Goal: Answer question/provide support

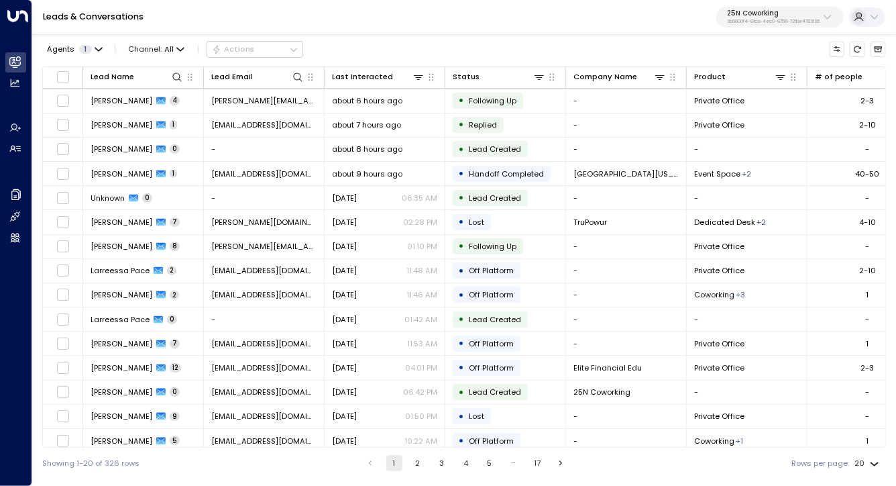
click at [675, 21] on div "Leads & Conversations 25N Coworking 3b9800f4-81ca-4ec0-8758-72fbe4763f36" at bounding box center [464, 17] width 864 height 35
click at [648, 23] on div "Leads & Conversations 25N Coworking 3b9800f4-81ca-4ec0-8758-72fbe4763f36" at bounding box center [464, 17] width 864 height 35
click at [124, 11] on link "Leads & Conversations" at bounding box center [93, 16] width 101 height 11
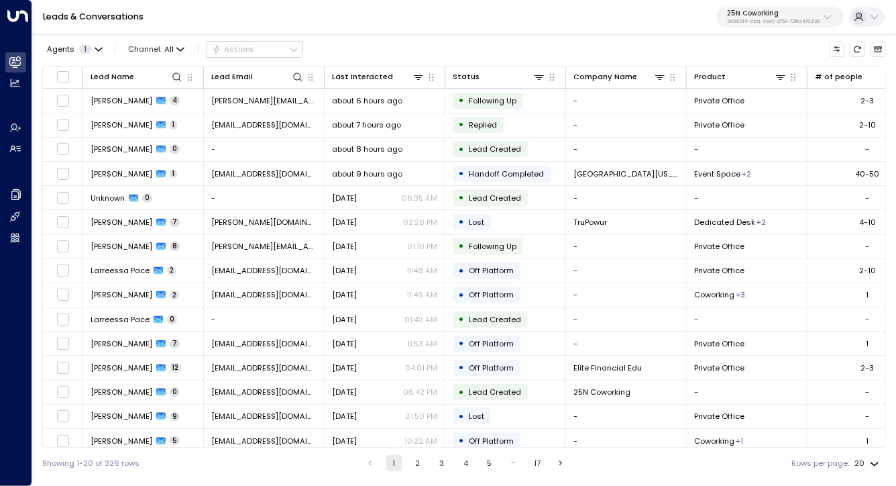
click at [124, 11] on link "Leads & Conversations" at bounding box center [93, 16] width 101 height 11
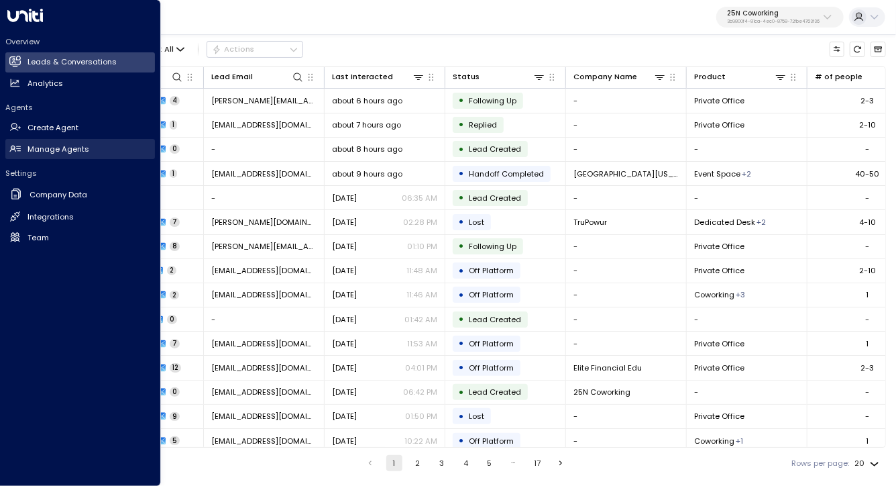
click at [38, 149] on h2 "Manage Agents" at bounding box center [59, 149] width 62 height 11
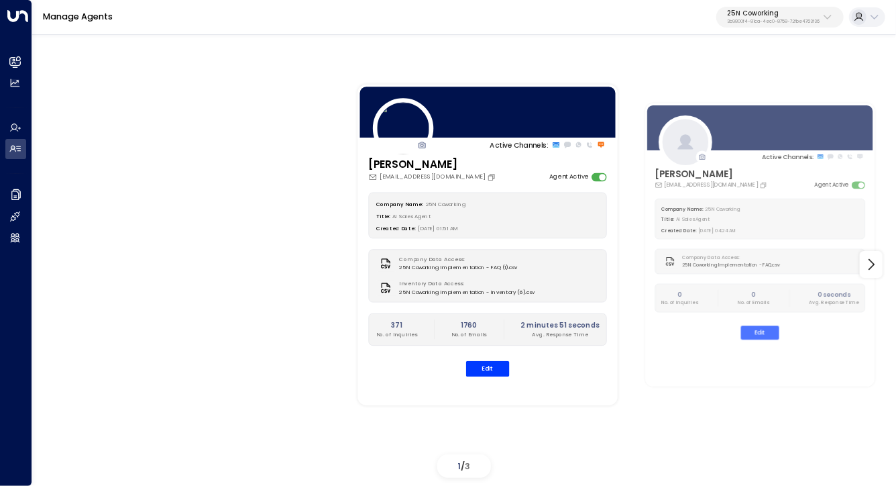
click at [766, 17] on p "25N Coworking" at bounding box center [773, 13] width 93 height 8
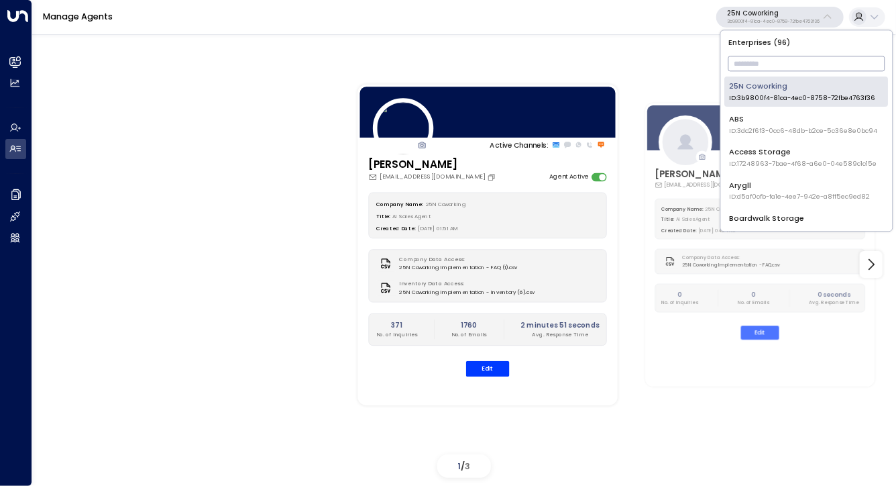
click at [756, 67] on input "text" at bounding box center [806, 64] width 157 height 22
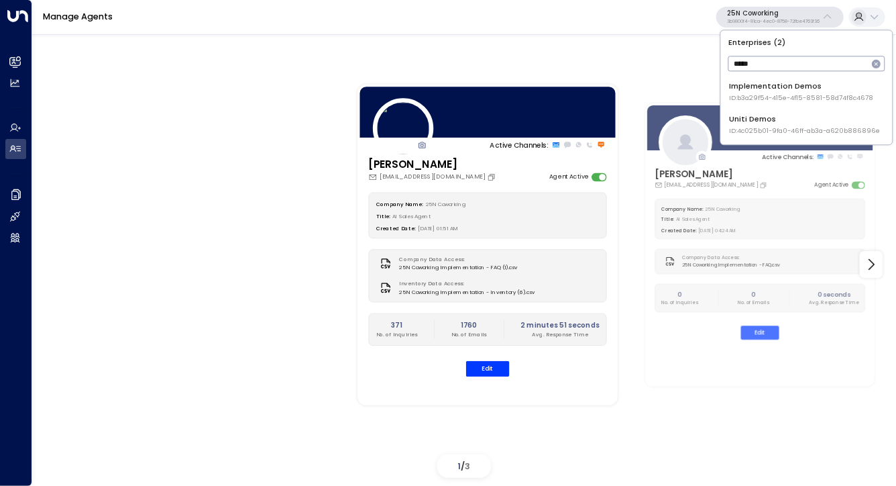
type input "*****"
click at [763, 118] on div "Uniti Demos ID: 4c025b01-9fa0-46ff-ab3a-a620b886896e" at bounding box center [804, 125] width 151 height 22
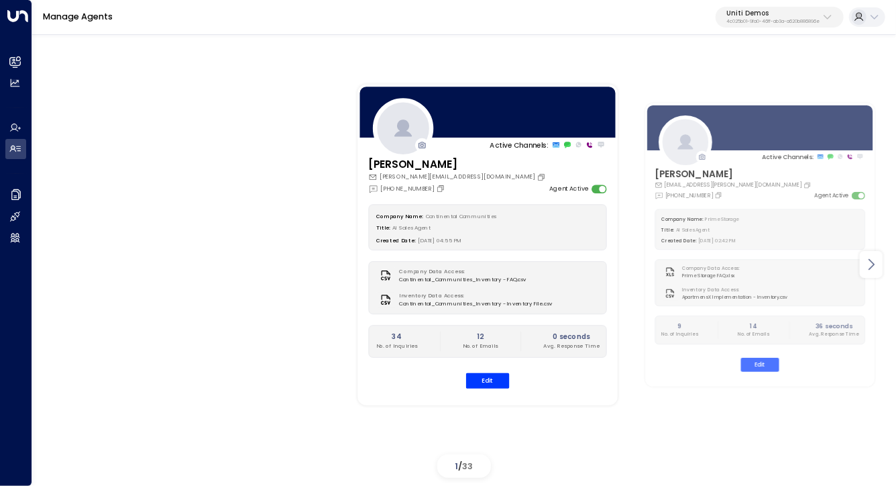
click at [873, 262] on icon at bounding box center [871, 264] width 16 height 16
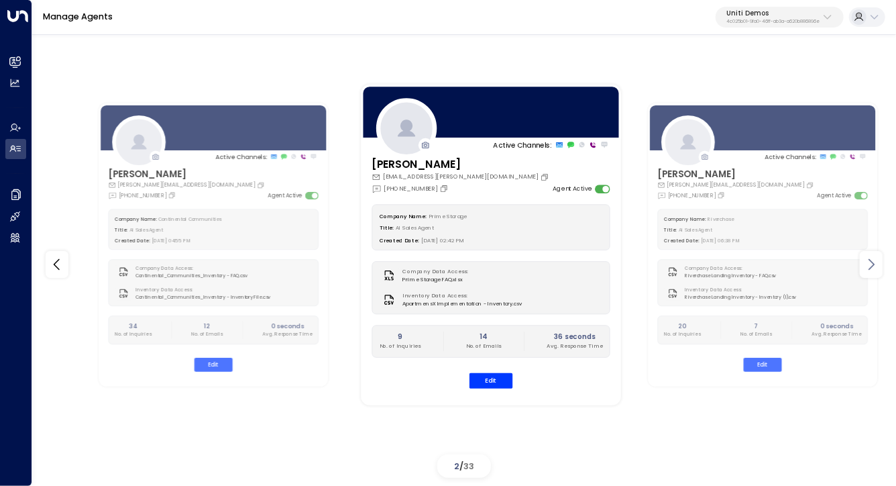
click at [873, 262] on icon at bounding box center [871, 264] width 16 height 16
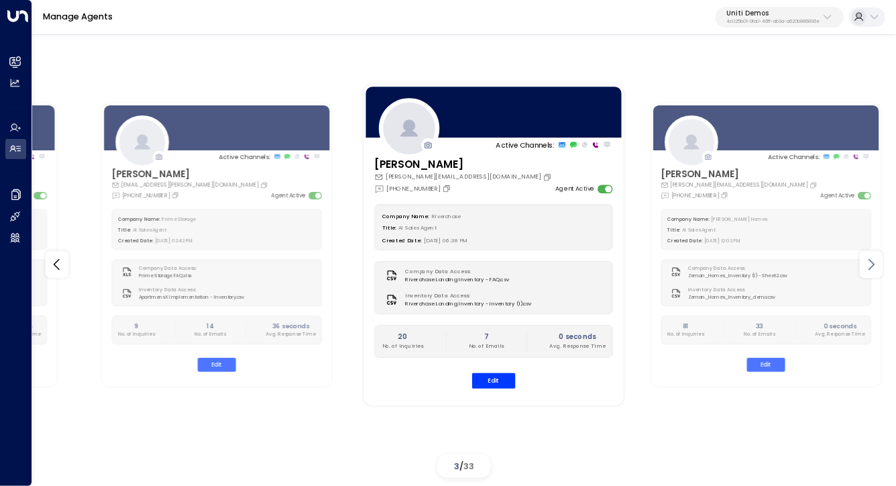
click at [873, 262] on icon at bounding box center [871, 264] width 16 height 16
click at [53, 272] on icon at bounding box center [57, 264] width 16 height 16
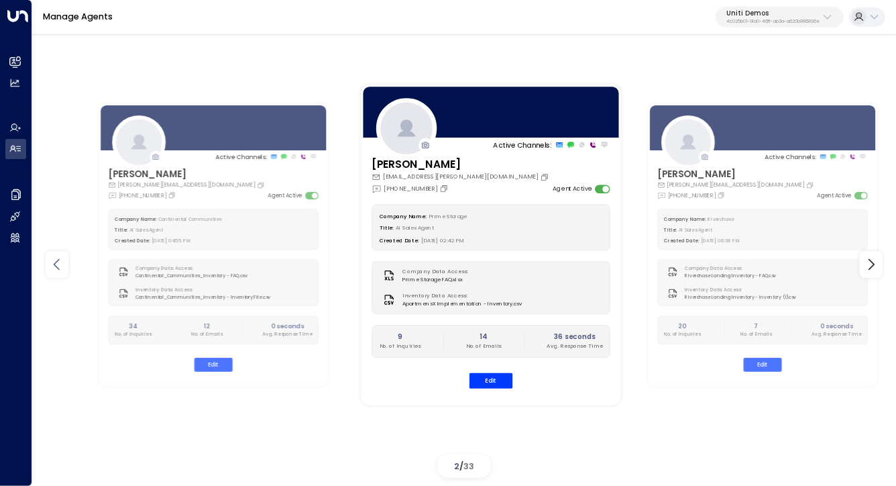
click at [53, 272] on icon at bounding box center [57, 264] width 16 height 16
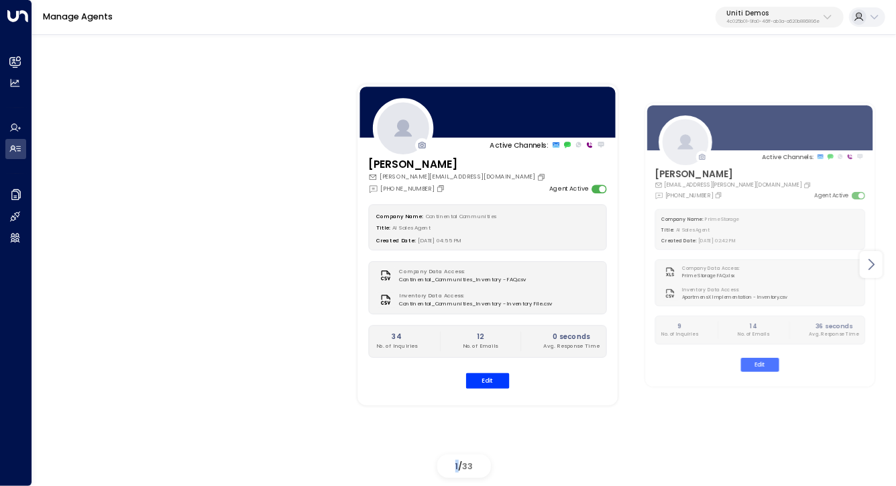
click at [874, 268] on icon at bounding box center [871, 264] width 16 height 16
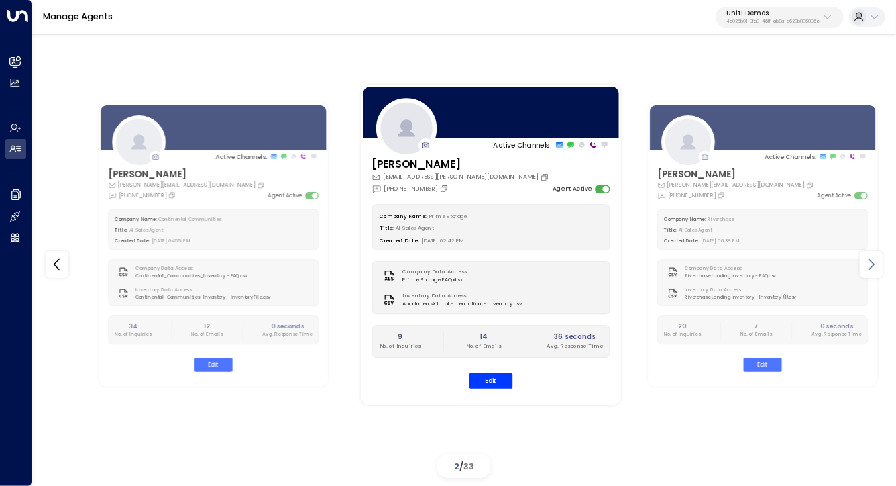
click at [874, 268] on icon at bounding box center [871, 264] width 16 height 16
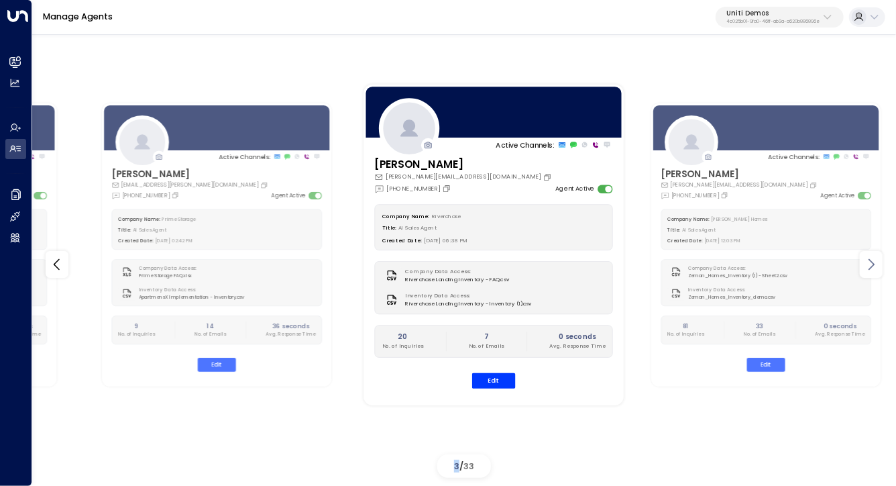
click at [874, 268] on icon at bounding box center [871, 264] width 16 height 16
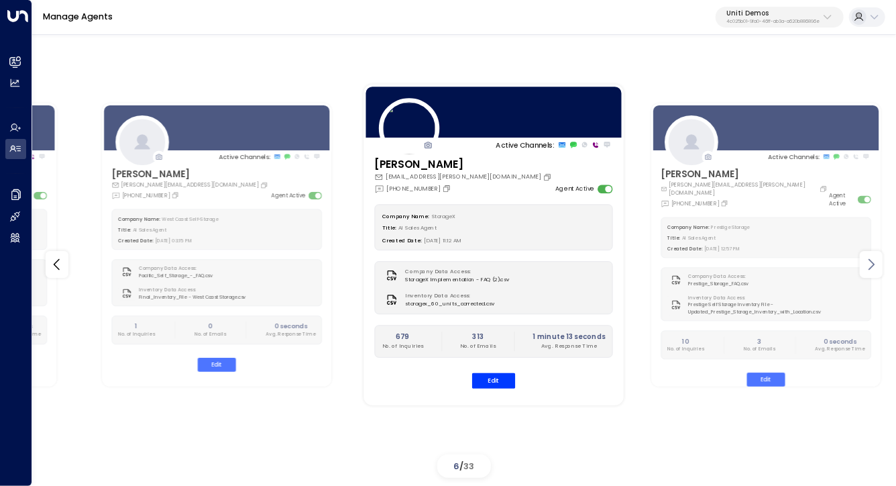
click at [874, 268] on icon at bounding box center [871, 264] width 16 height 16
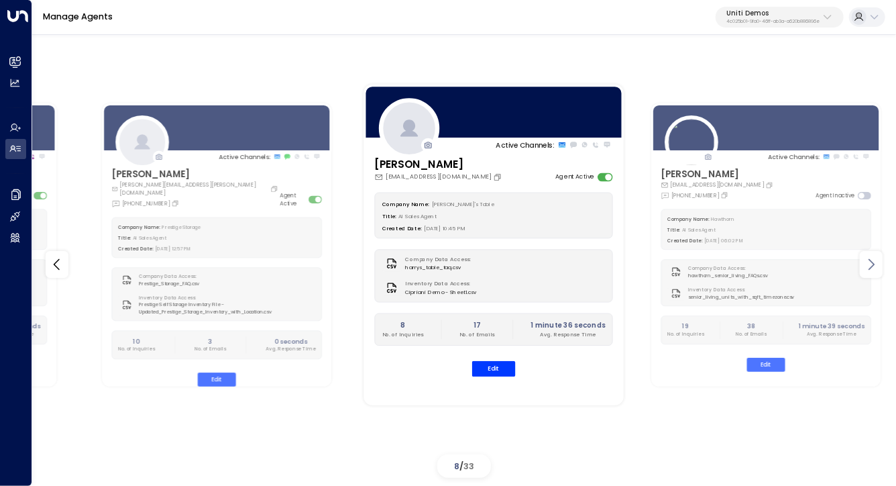
click at [874, 268] on icon at bounding box center [871, 264] width 16 height 16
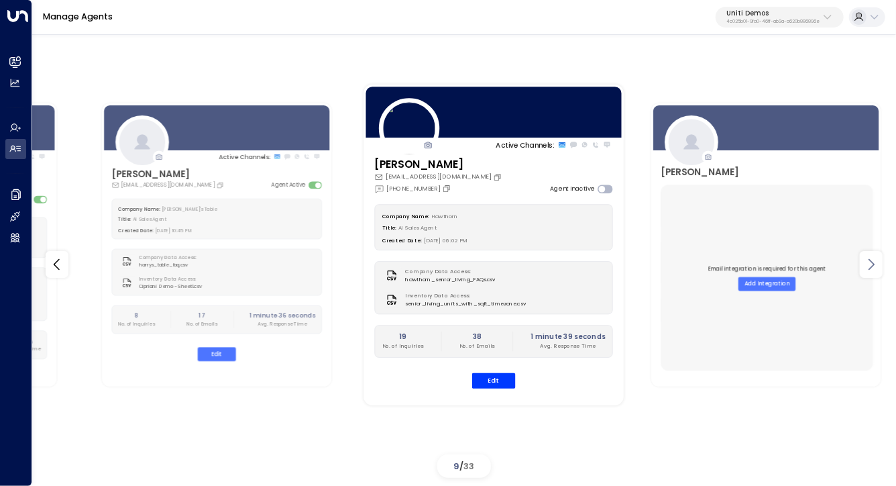
click at [874, 268] on icon at bounding box center [871, 264] width 16 height 16
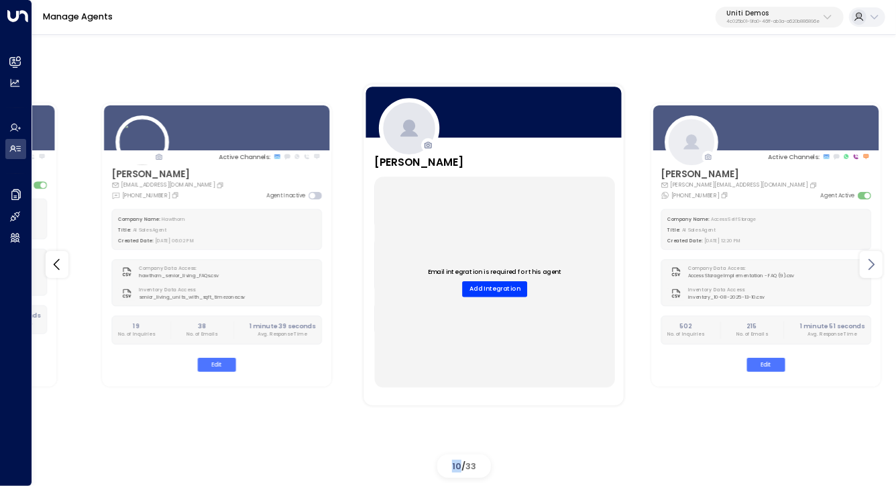
click at [874, 267] on icon at bounding box center [871, 264] width 16 height 16
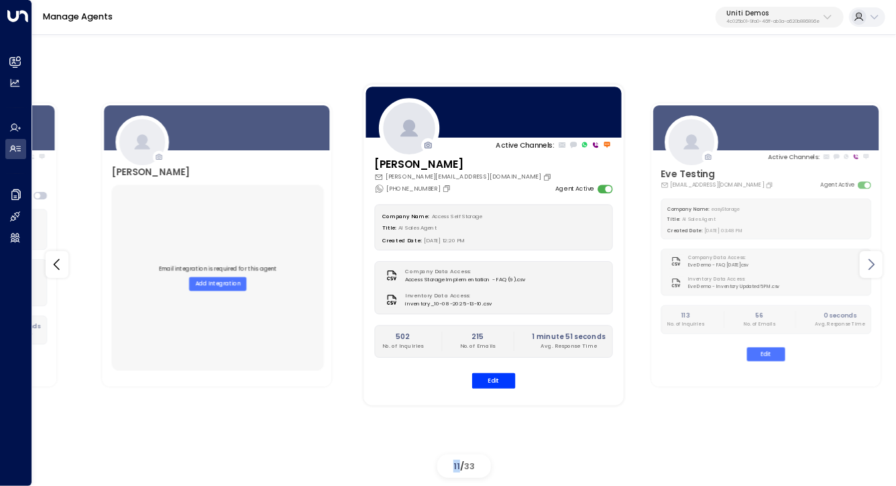
click at [875, 267] on icon at bounding box center [871, 264] width 16 height 16
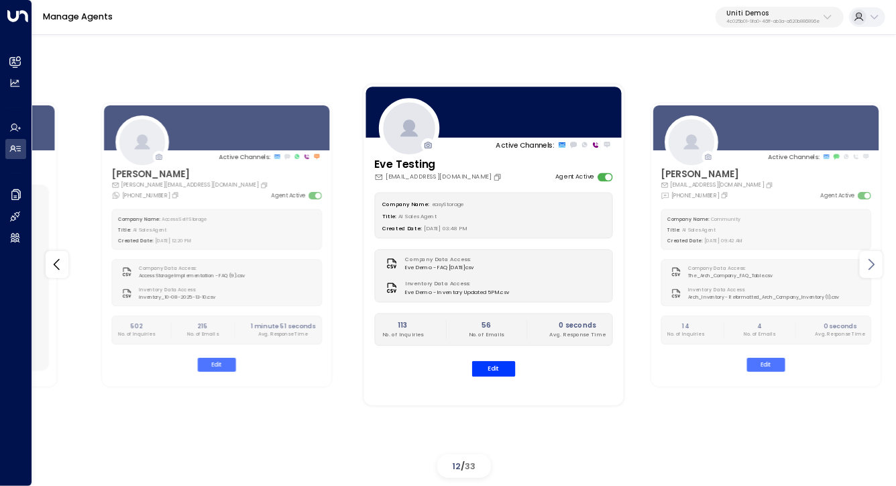
click at [875, 267] on icon at bounding box center [871, 264] width 16 height 16
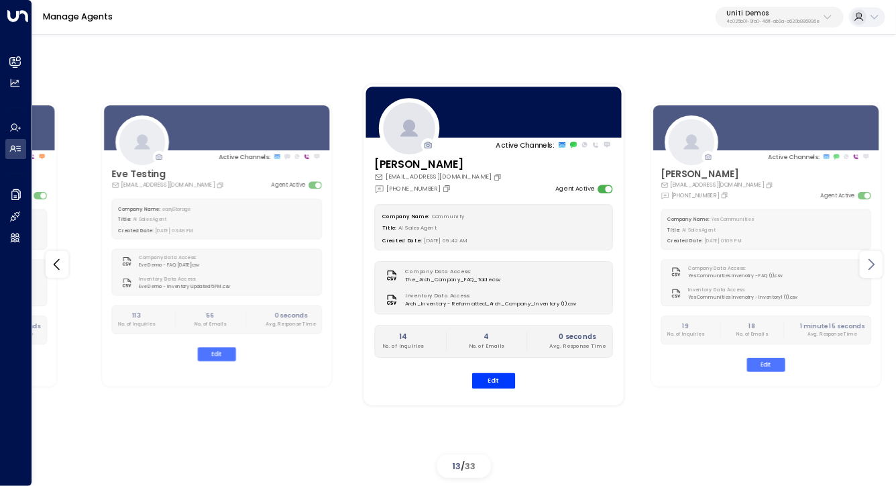
click at [875, 267] on icon at bounding box center [871, 264] width 16 height 16
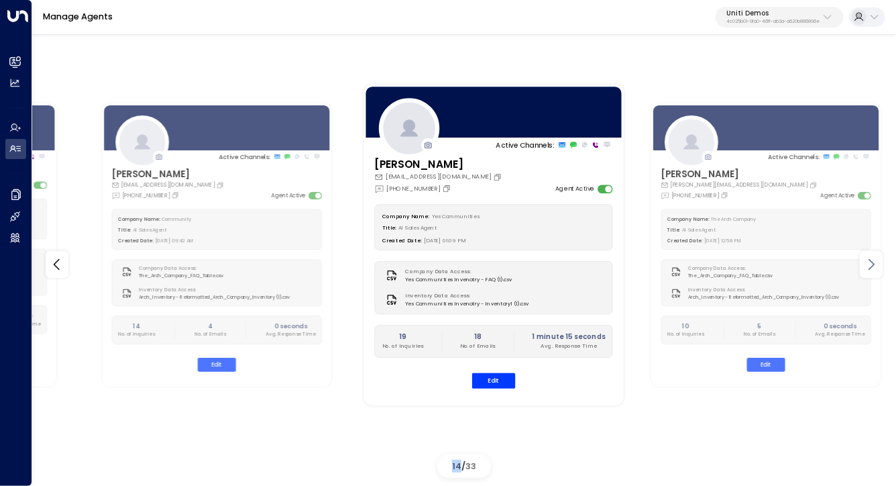
click at [875, 267] on icon at bounding box center [871, 264] width 16 height 16
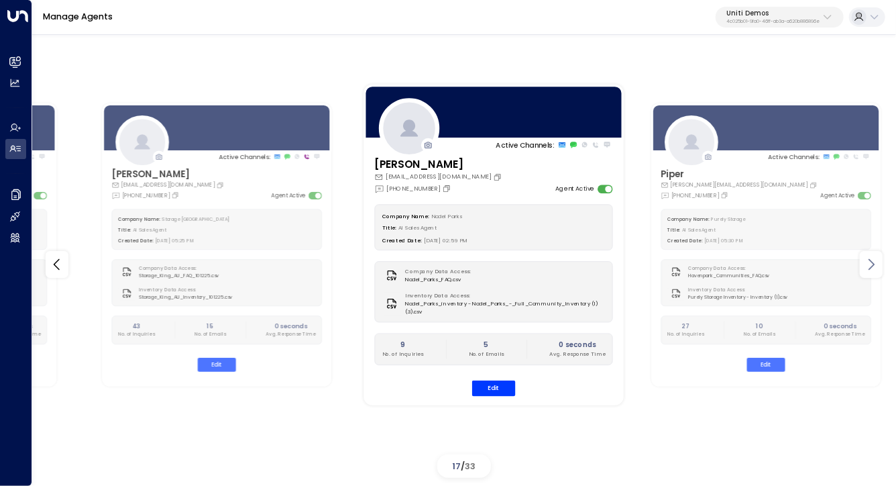
click at [875, 267] on icon at bounding box center [871, 264] width 16 height 16
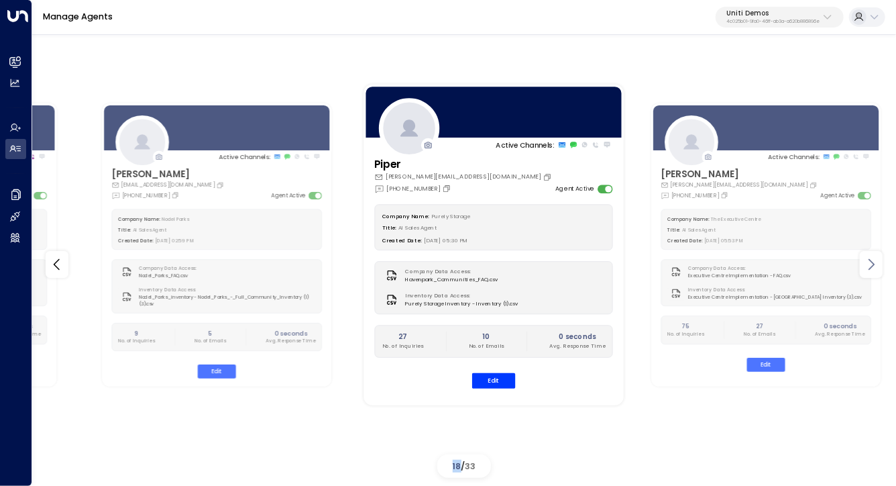
click at [875, 266] on icon at bounding box center [871, 264] width 16 height 16
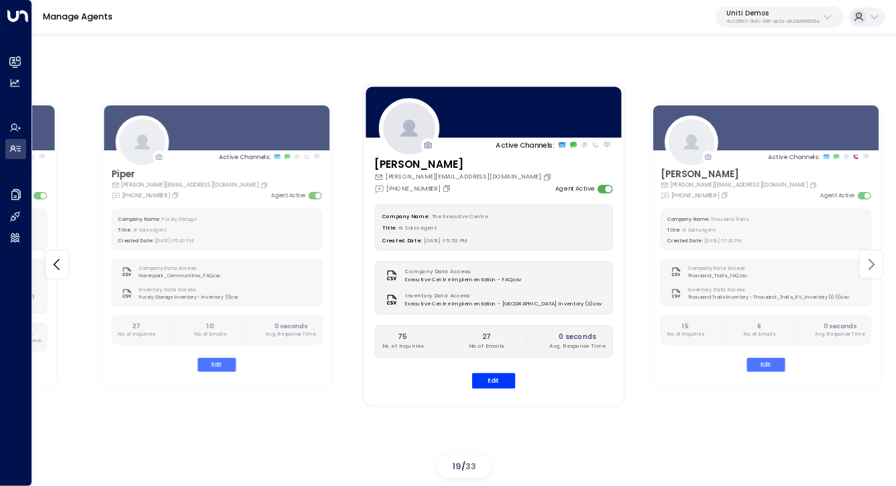
click at [874, 266] on icon at bounding box center [871, 264] width 16 height 16
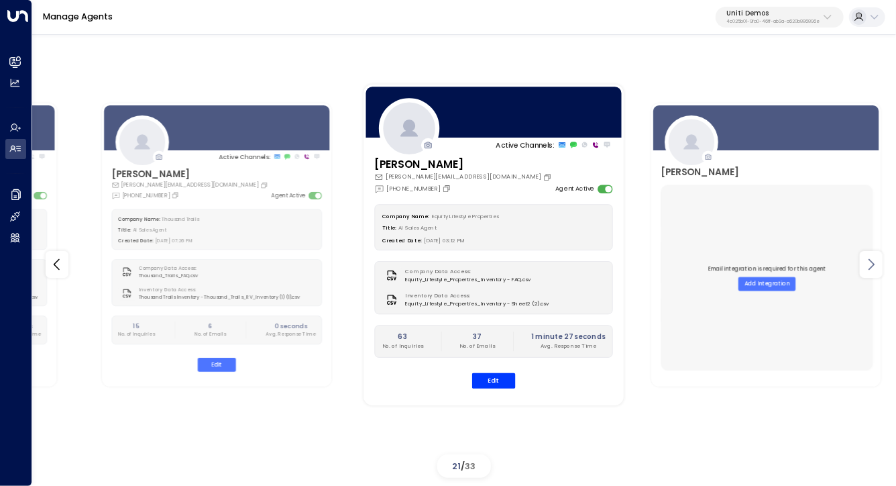
click at [874, 266] on icon at bounding box center [871, 264] width 16 height 16
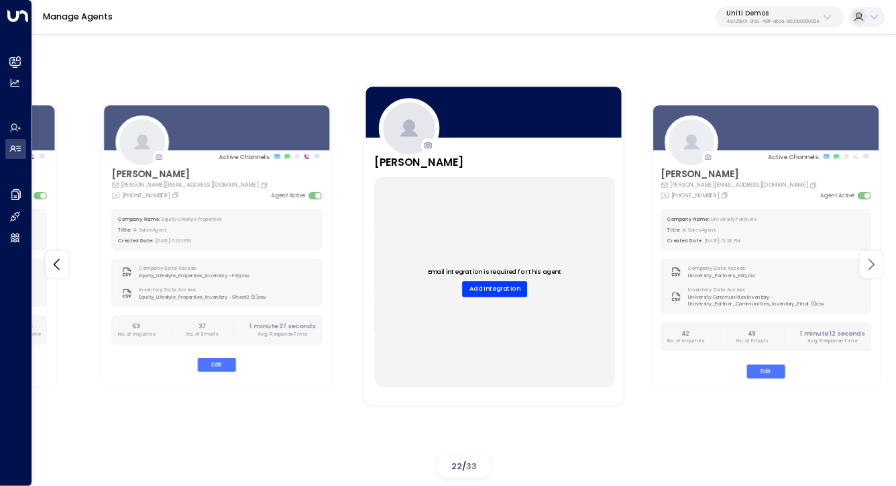
click at [874, 266] on icon at bounding box center [871, 264] width 16 height 16
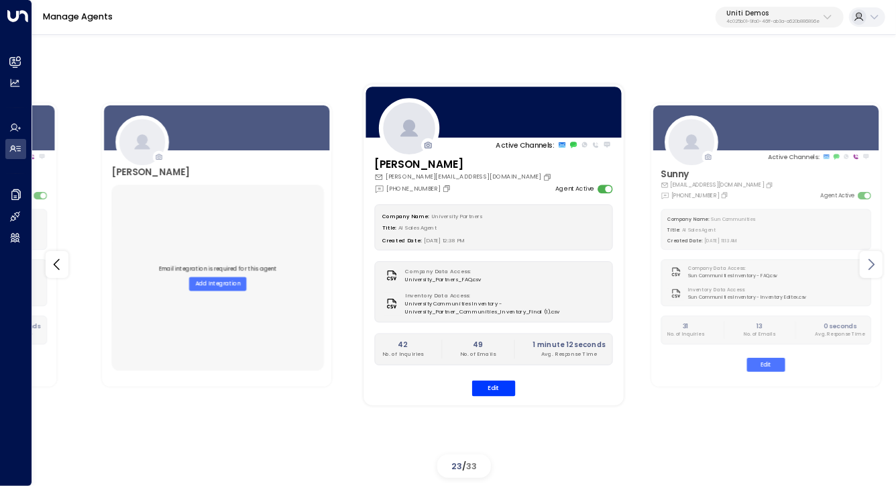
click at [874, 266] on icon at bounding box center [871, 264] width 16 height 16
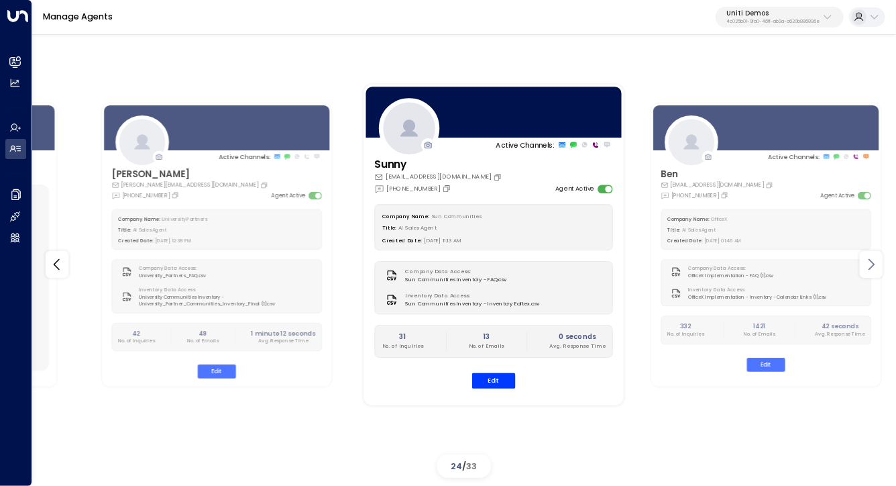
click at [874, 266] on icon at bounding box center [871, 264] width 16 height 16
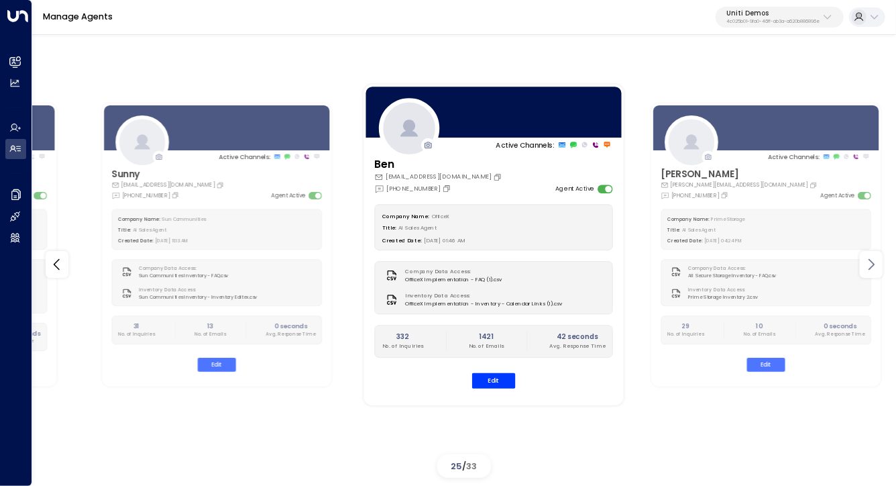
click at [874, 266] on icon at bounding box center [871, 264] width 16 height 16
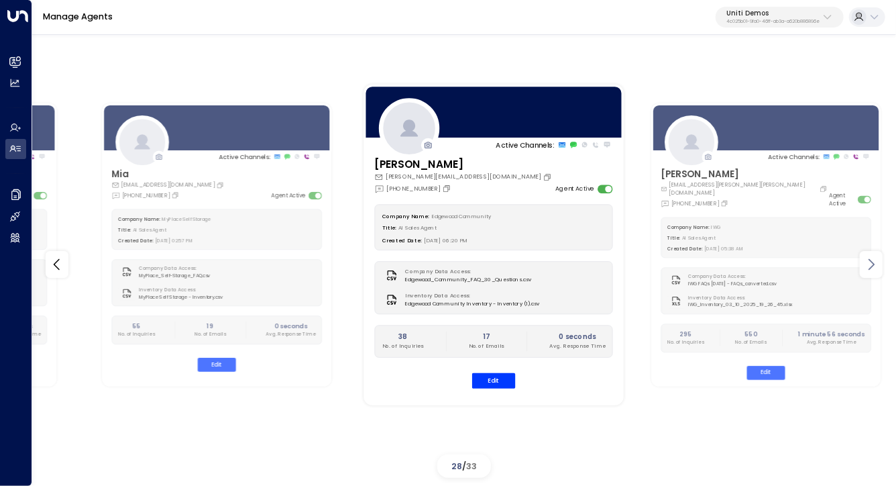
click at [874, 266] on icon at bounding box center [871, 264] width 16 height 16
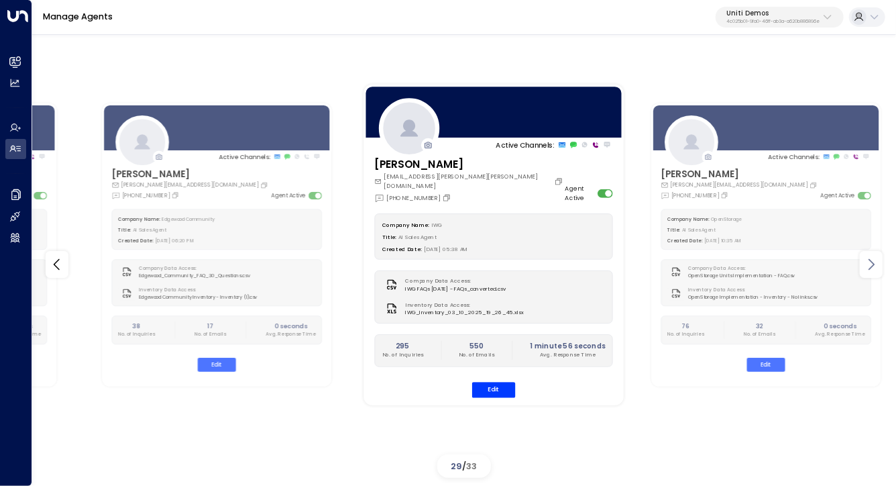
click at [874, 266] on icon at bounding box center [871, 264] width 16 height 16
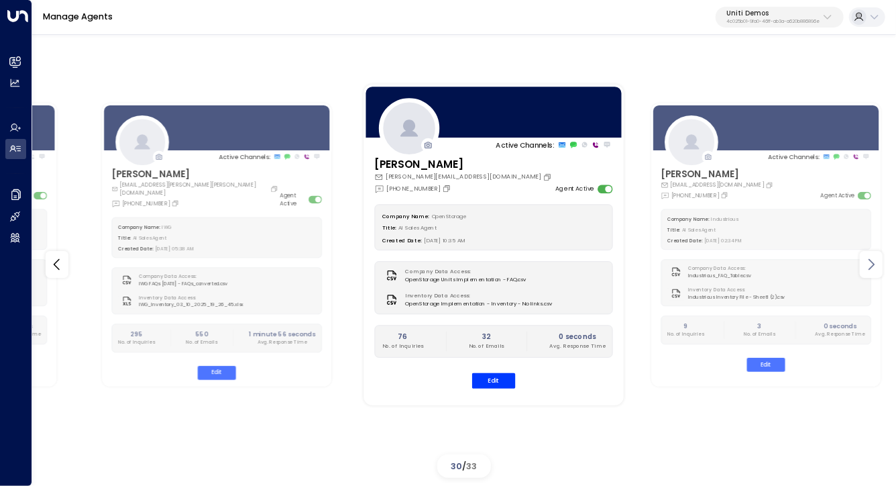
click at [874, 266] on icon at bounding box center [871, 264] width 16 height 16
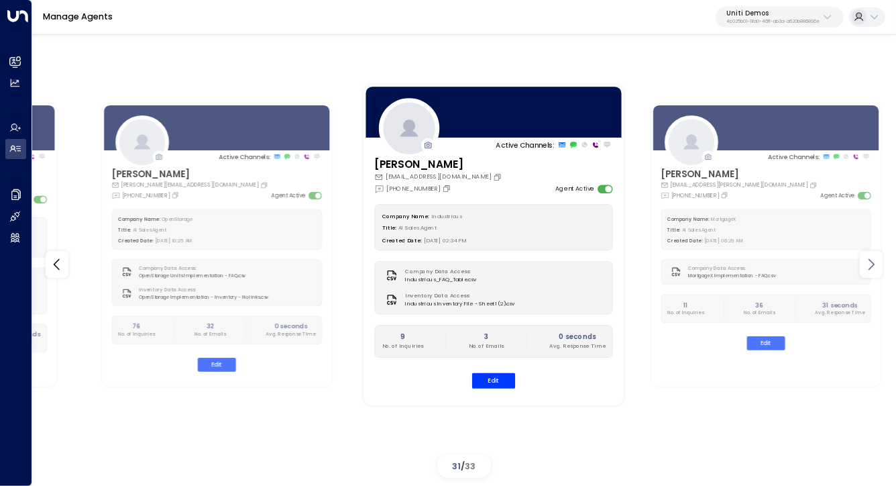
click at [874, 266] on icon at bounding box center [871, 264] width 16 height 16
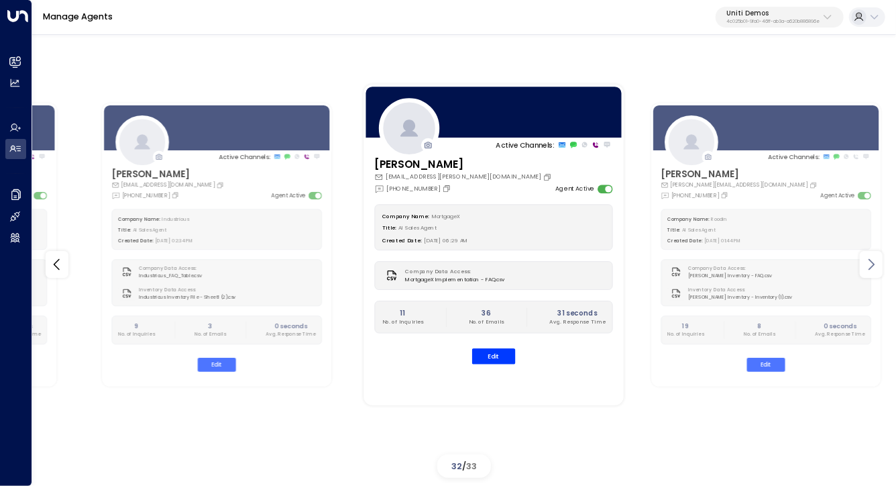
click at [874, 266] on icon at bounding box center [871, 264] width 16 height 16
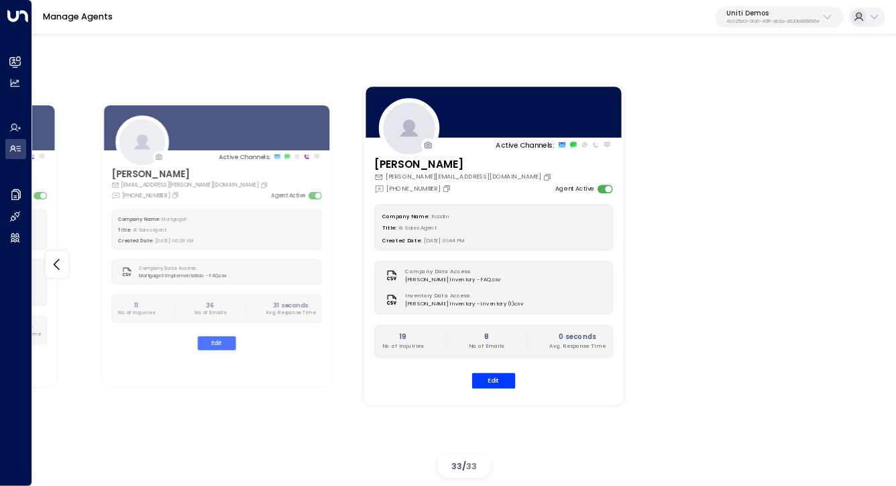
click at [874, 266] on div "Active Channels: Ilana ilanaindustrious0@gmail.com +1 (617) 934-3879 Agent Acti…" at bounding box center [464, 264] width 864 height 437
drag, startPoint x: 309, startPoint y: 58, endPoint x: 754, endPoint y: 311, distance: 511.9
click at [754, 311] on div "Active Channels: Ilana ilanaindustrious0@gmail.com +1 (617) 934-3879 Agent Acti…" at bounding box center [464, 264] width 810 height 437
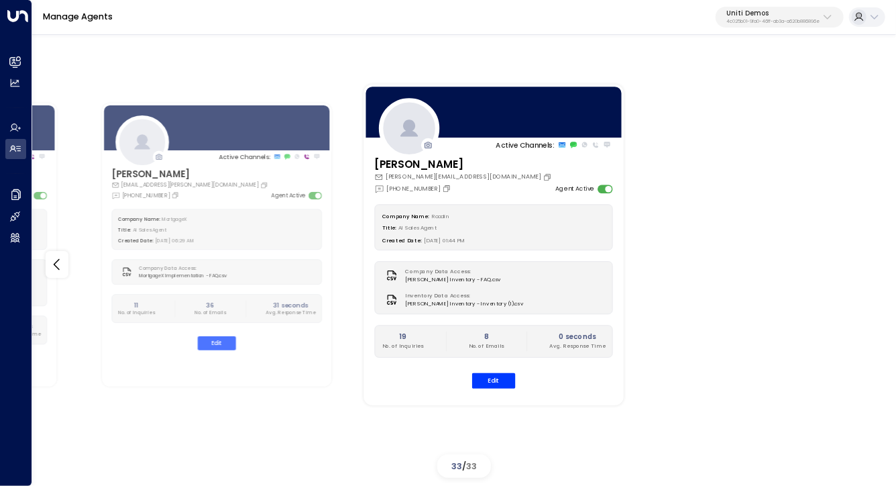
click at [754, 311] on div "Active Channels: Ilana ilanaindustrious0@gmail.com +1 (617) 934-3879 Agent Acti…" at bounding box center [464, 264] width 810 height 437
click at [737, 313] on div "Active Channels: Ilana ilanaindustrious0@gmail.com +1 (617) 934-3879 Agent Acti…" at bounding box center [464, 264] width 810 height 437
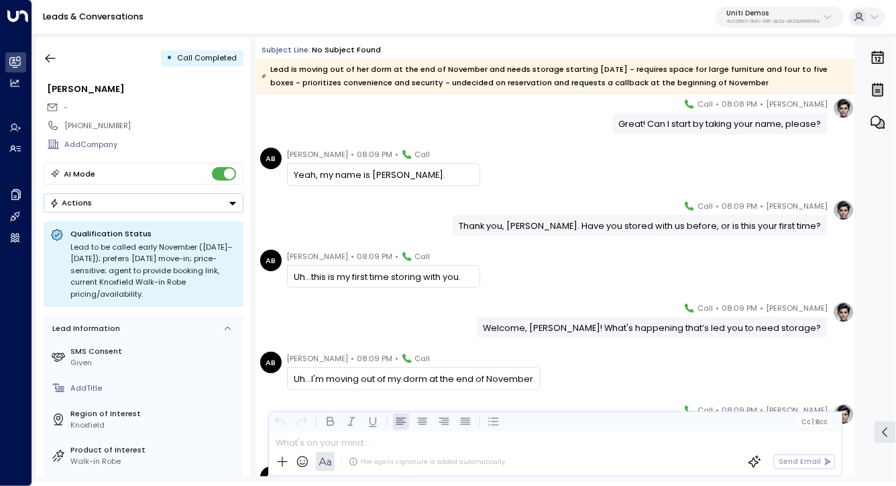
scroll to position [150, 0]
click at [474, 228] on div "Giselle Smith • 08:09 PM • Call Thank you, Allison. Have you stored with us bef…" at bounding box center [555, 216] width 598 height 37
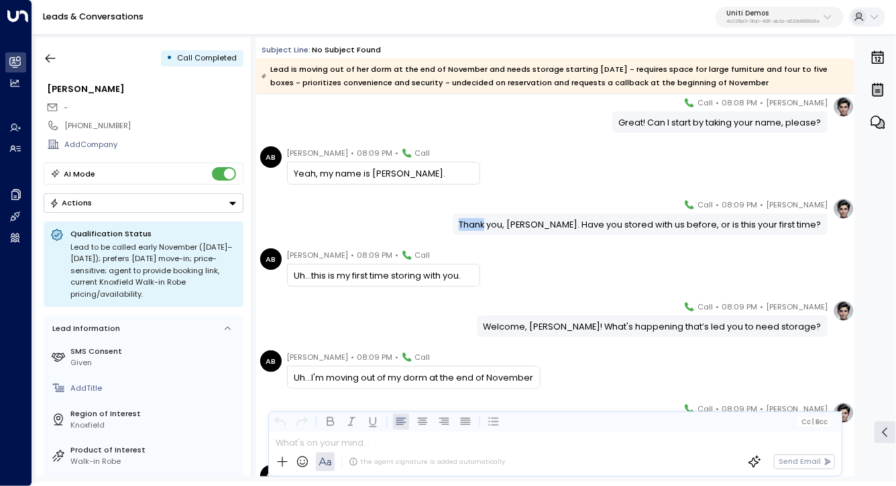
click at [474, 228] on div "Giselle Smith • 08:09 PM • Call Thank you, Allison. Have you stored with us bef…" at bounding box center [555, 216] width 598 height 37
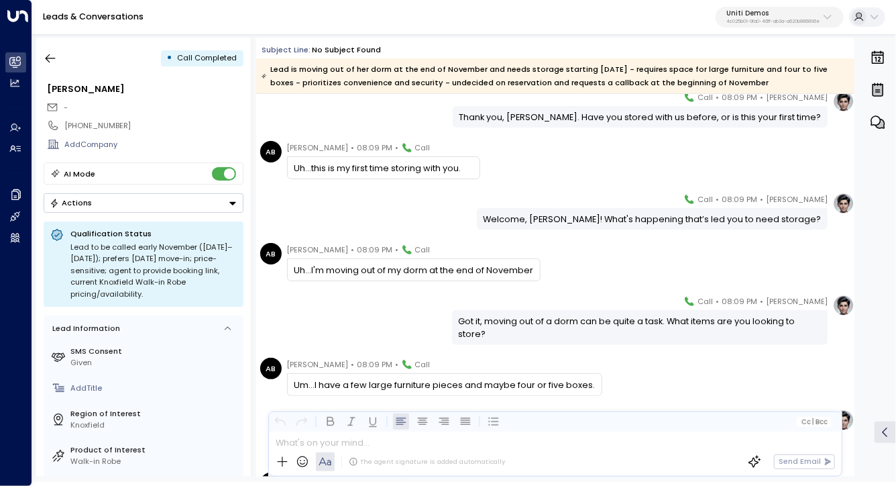
scroll to position [323, 0]
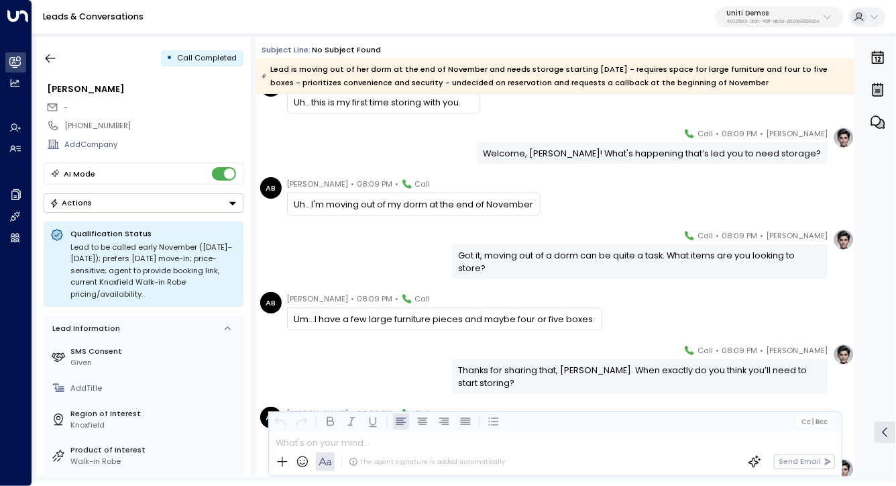
click at [517, 251] on div "Got it, moving out of a dorm can be quite a task. What items are you looking to…" at bounding box center [640, 261] width 363 height 25
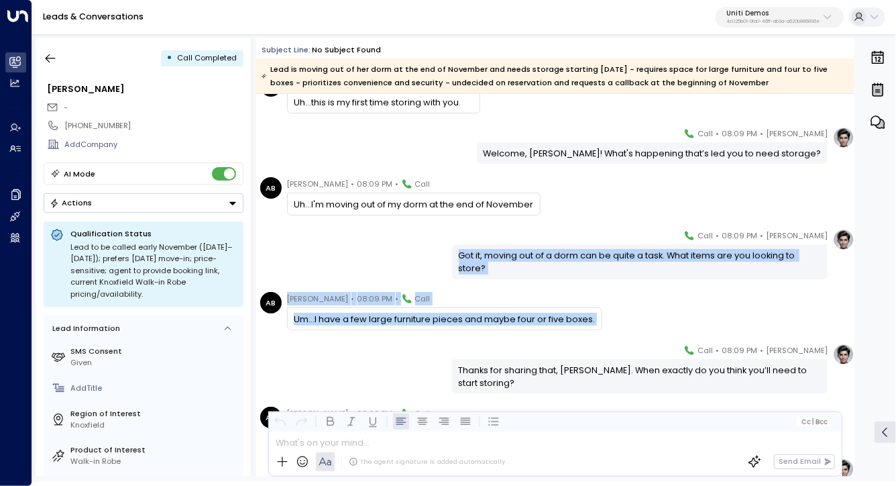
drag, startPoint x: 517, startPoint y: 251, endPoint x: 530, endPoint y: 309, distance: 59.7
click at [576, 323] on div "Um...I have a few large furniture pieces and maybe four or five boxes." at bounding box center [444, 319] width 301 height 13
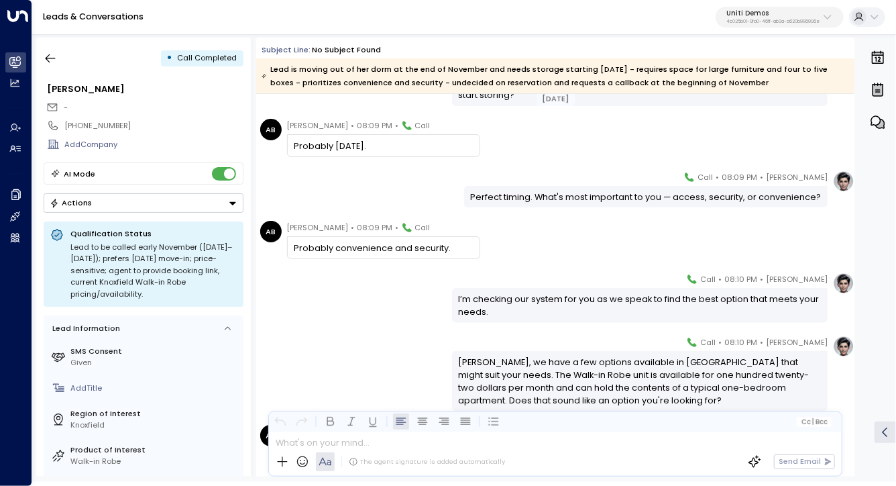
scroll to position [1125, 0]
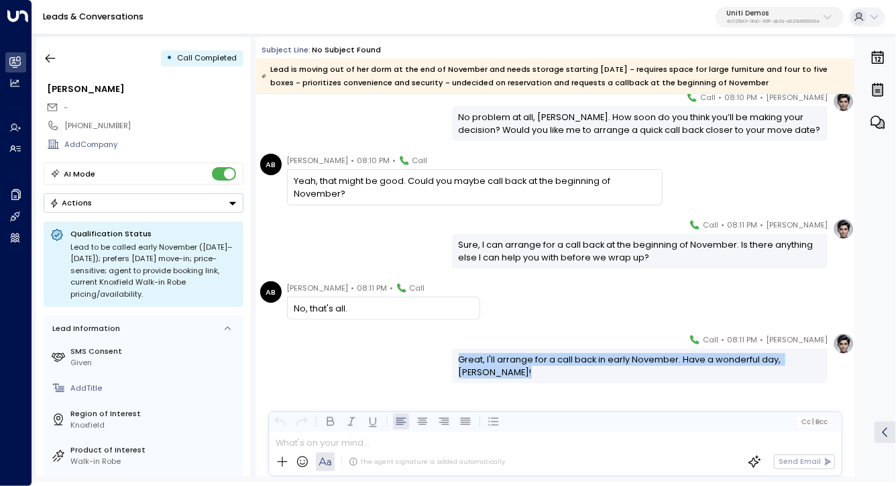
drag, startPoint x: 427, startPoint y: 322, endPoint x: 429, endPoint y: 388, distance: 66.4
click at [429, 388] on div "Giselle Smith • 08:11 PM • Call Great, I'll arrange for a call back in early No…" at bounding box center [555, 411] width 598 height 157
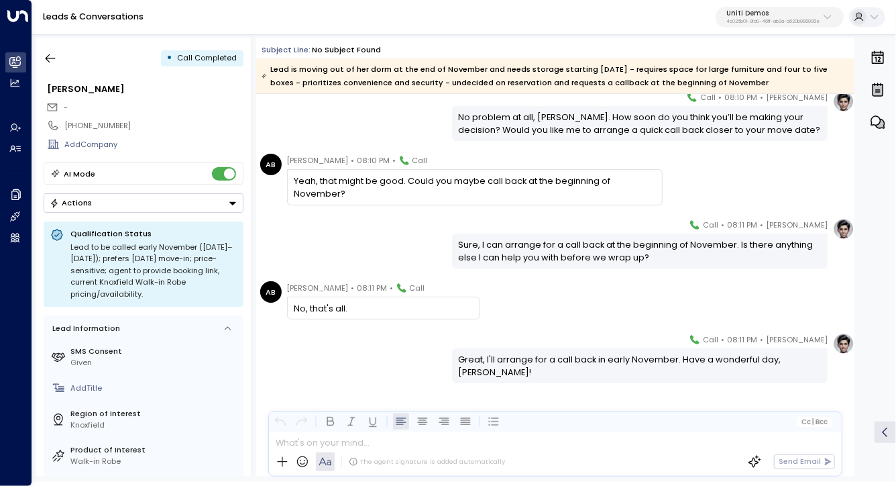
click at [410, 296] on div "No, that's all." at bounding box center [383, 307] width 193 height 23
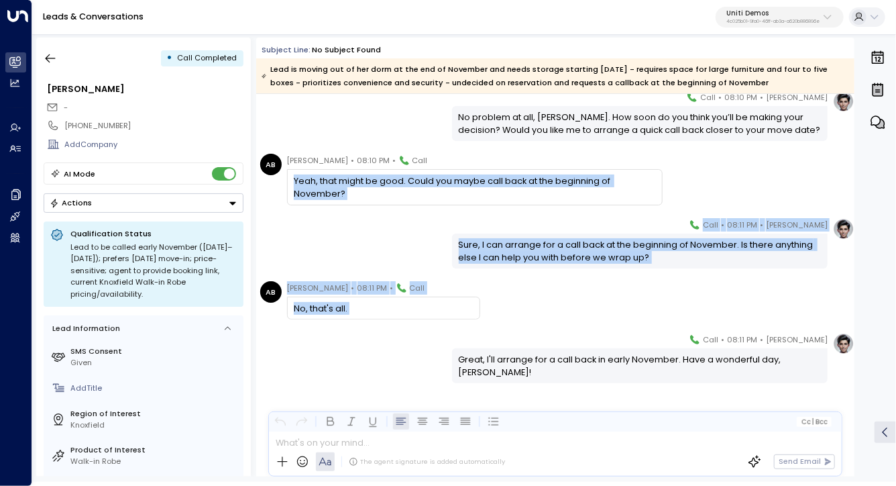
drag, startPoint x: 410, startPoint y: 296, endPoint x: 413, endPoint y: 172, distance: 124.1
click at [413, 172] on div "Yeah, that might be good. Could you maybe call back at the beginning of Novembe…" at bounding box center [475, 187] width 376 height 36
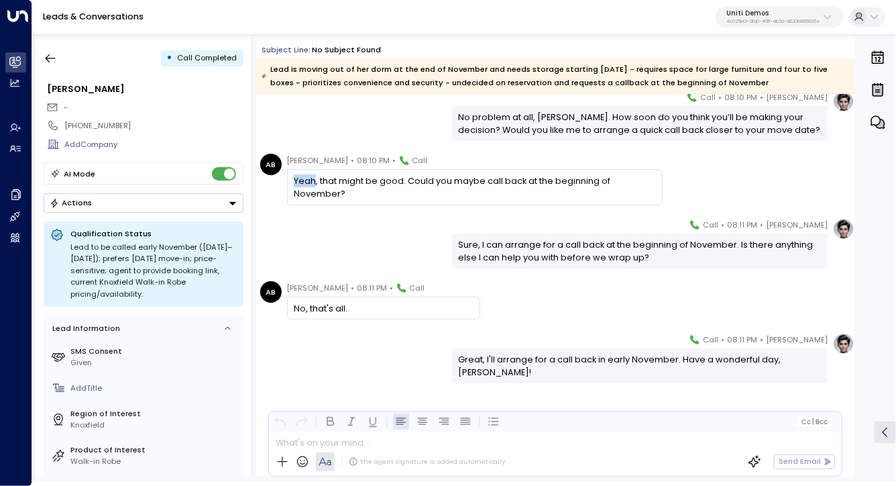
click at [413, 172] on div "Yeah, that might be good. Could you maybe call back at the beginning of Novembe…" at bounding box center [475, 187] width 376 height 36
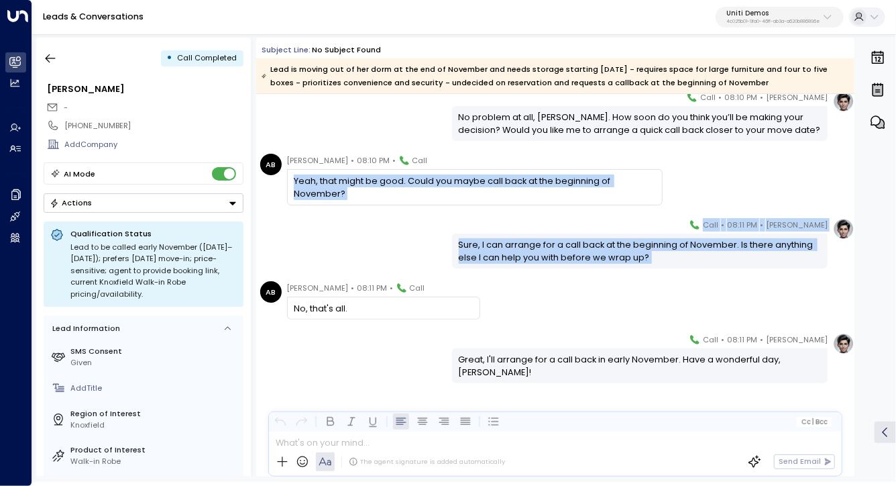
drag, startPoint x: 413, startPoint y: 172, endPoint x: 413, endPoint y: 361, distance: 189.2
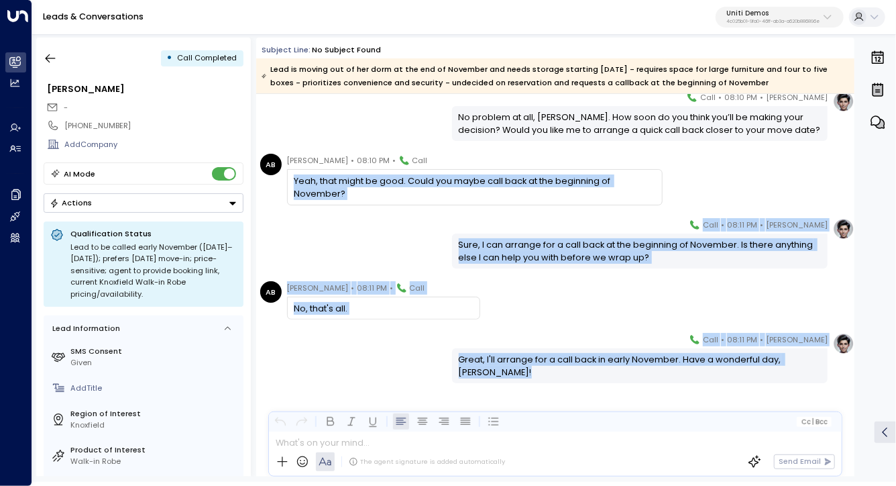
click at [413, 361] on div "Giselle Smith • 08:11 PM • Call Great, I'll arrange for a call back in early No…" at bounding box center [555, 358] width 598 height 50
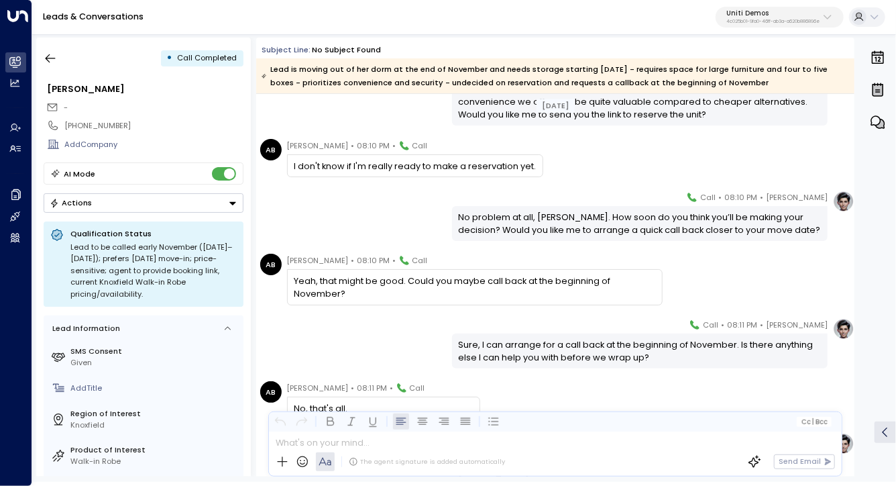
scroll to position [1007, 0]
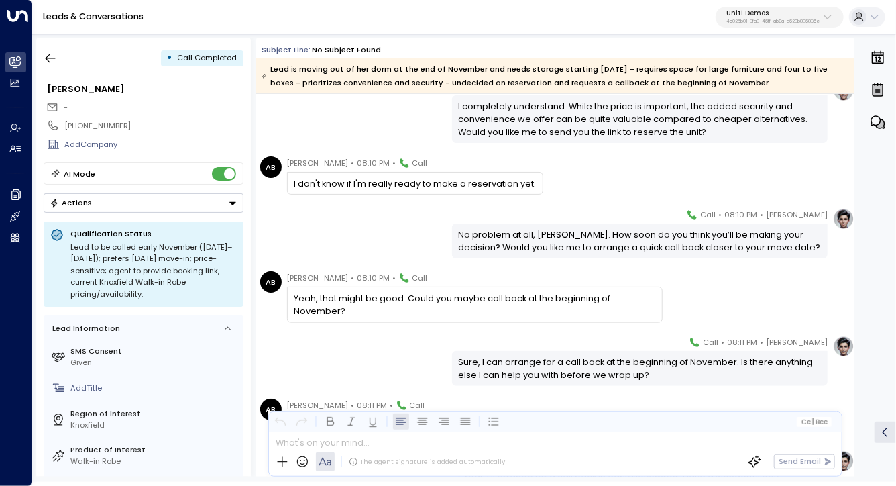
click at [403, 182] on div "I don't know if I'm really ready to make a reservation yet." at bounding box center [415, 183] width 242 height 13
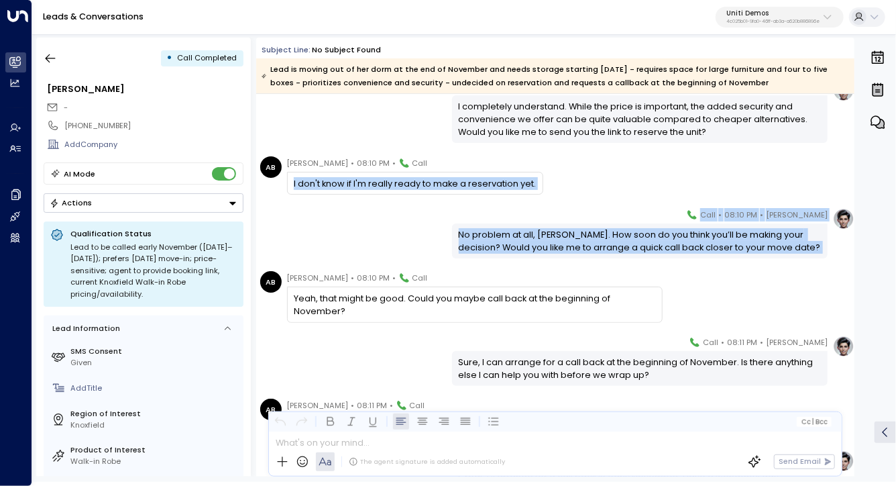
drag, startPoint x: 403, startPoint y: 182, endPoint x: 403, endPoint y: 224, distance: 41.6
click at [403, 224] on div "Giselle Smith • 08:10 PM • Call No problem at all, Allison. How soon do you thi…" at bounding box center [555, 233] width 598 height 50
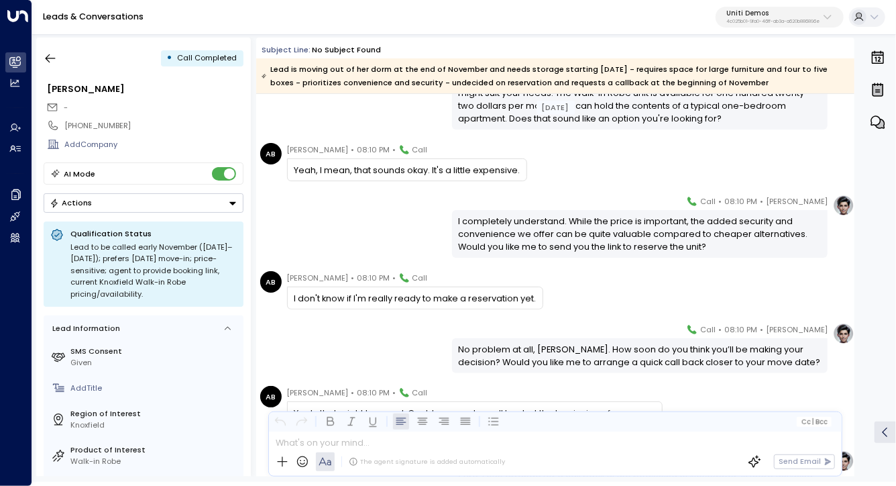
scroll to position [890, 0]
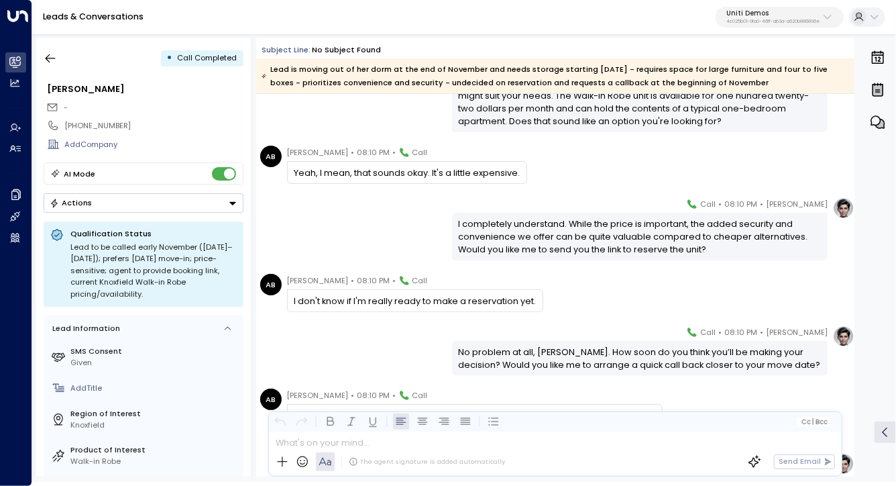
click at [408, 170] on div "Yeah, I mean, that sounds okay. It's a little expensive." at bounding box center [407, 172] width 226 height 13
click at [408, 231] on div "Giselle Smith • 08:10 PM • Call I completely understand. While the price is imp…" at bounding box center [555, 228] width 598 height 63
click at [519, 225] on div "I completely understand. While the price is important, the added security and c…" at bounding box center [640, 236] width 363 height 39
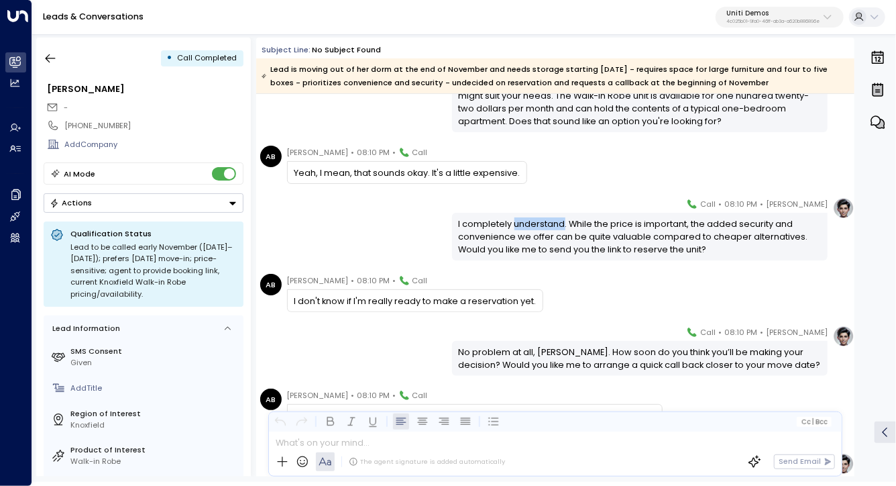
click at [519, 225] on div "I completely understand. While the price is important, the added security and c…" at bounding box center [640, 236] width 363 height 39
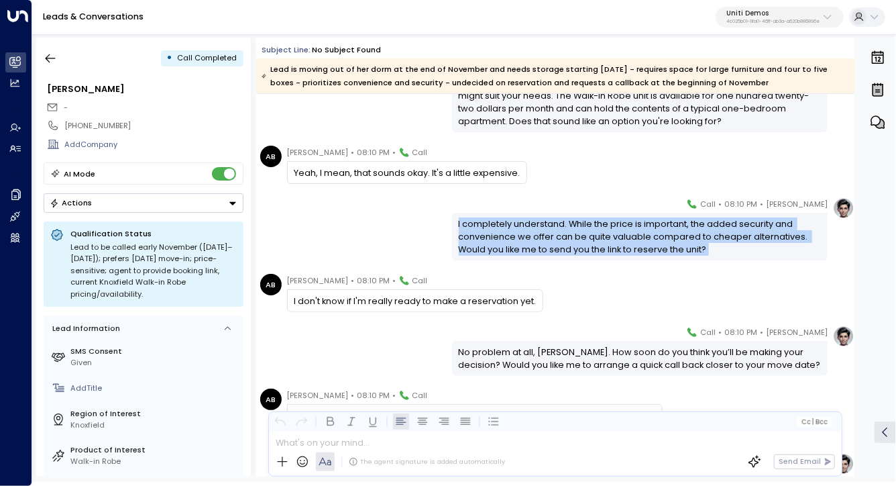
click at [519, 225] on div "I completely understand. While the price is important, the added security and c…" at bounding box center [640, 236] width 363 height 39
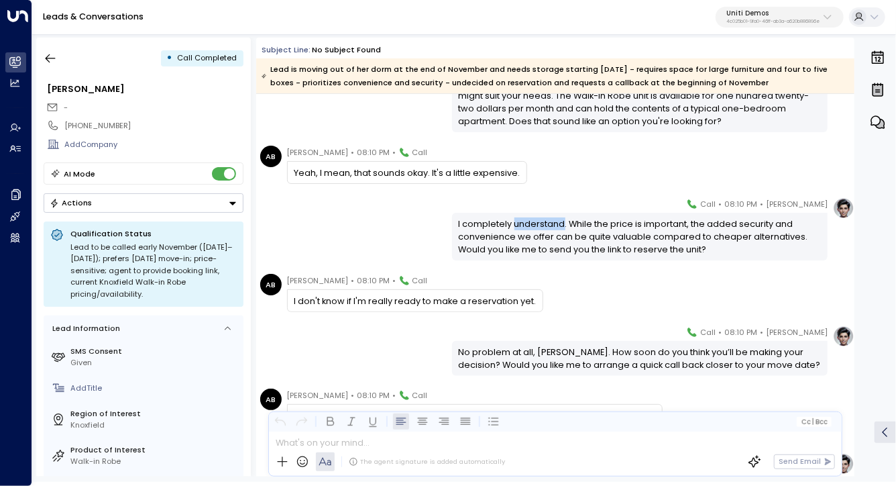
click at [519, 225] on div "I completely understand. While the price is important, the added security and c…" at bounding box center [640, 236] width 363 height 39
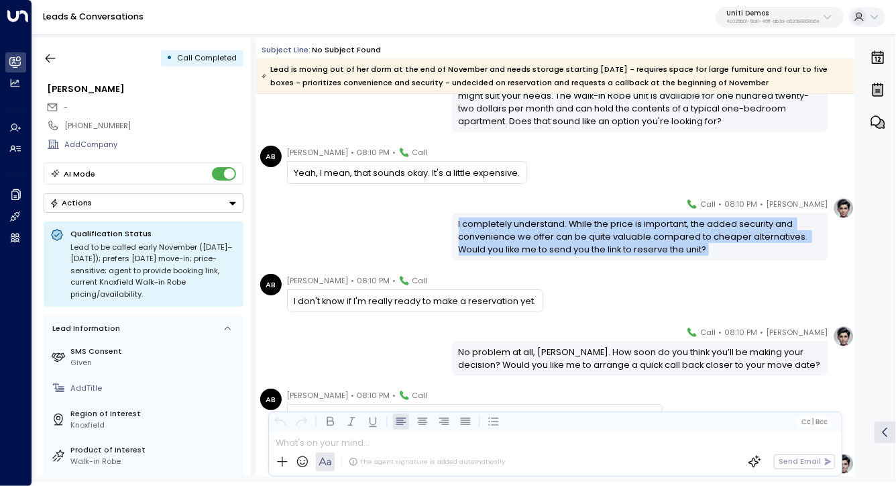
click at [519, 225] on div "I completely understand. While the price is important, the added security and c…" at bounding box center [640, 236] width 363 height 39
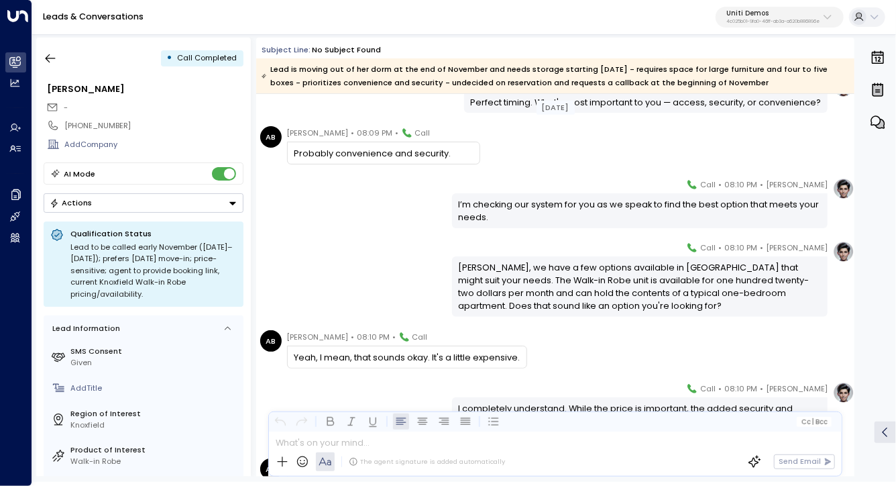
scroll to position [714, 0]
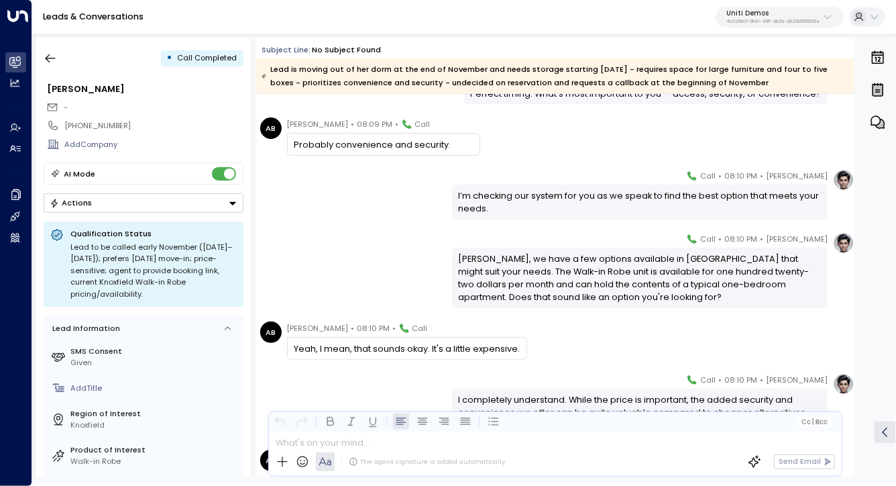
click at [527, 193] on div "I’m checking our system for you as we speak to find the best option that meets …" at bounding box center [640, 201] width 363 height 25
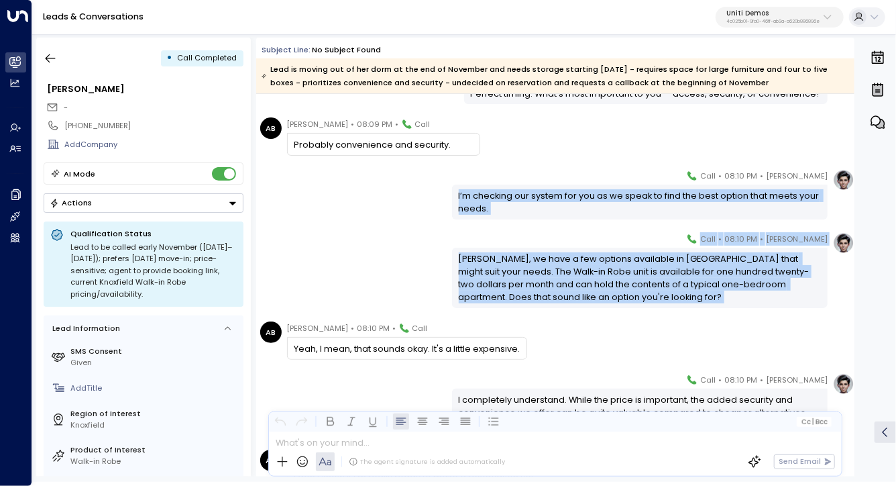
drag, startPoint x: 527, startPoint y: 193, endPoint x: 569, endPoint y: 372, distance: 184.0
click at [569, 372] on div "Today AB Allison Bradley • 08:09 PM • Call Probably December 1st. Giselle Smith…" at bounding box center [555, 134] width 598 height 1508
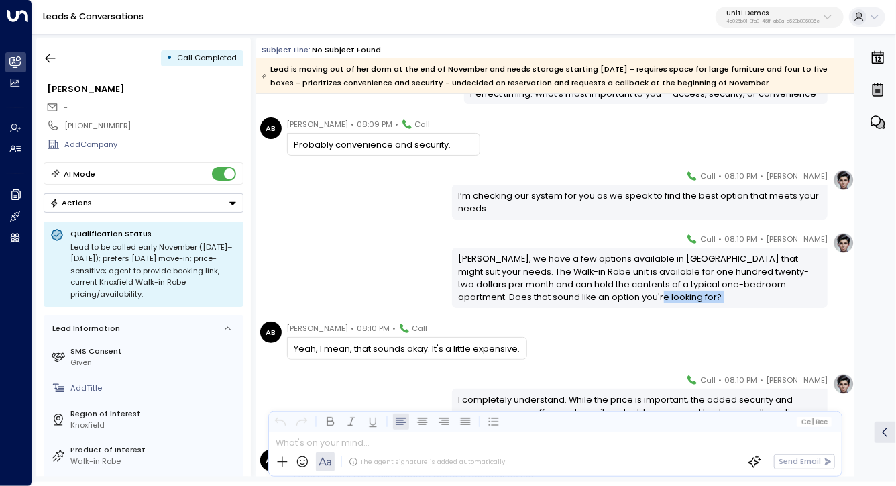
click at [569, 372] on div "Today AB Allison Bradley • 08:09 PM • Call Probably December 1st. Giselle Smith…" at bounding box center [555, 134] width 598 height 1508
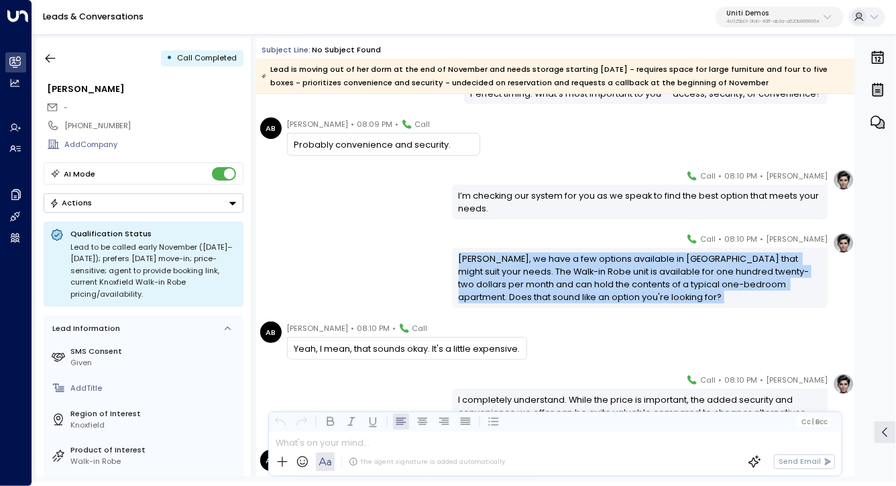
click at [569, 372] on div "Today AB Allison Bradley • 08:09 PM • Call Probably December 1st. Giselle Smith…" at bounding box center [555, 134] width 598 height 1508
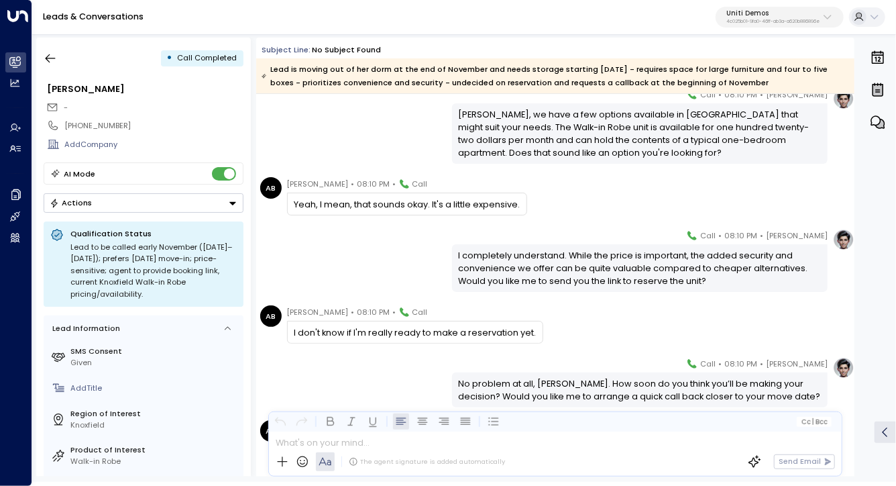
scroll to position [1125, 0]
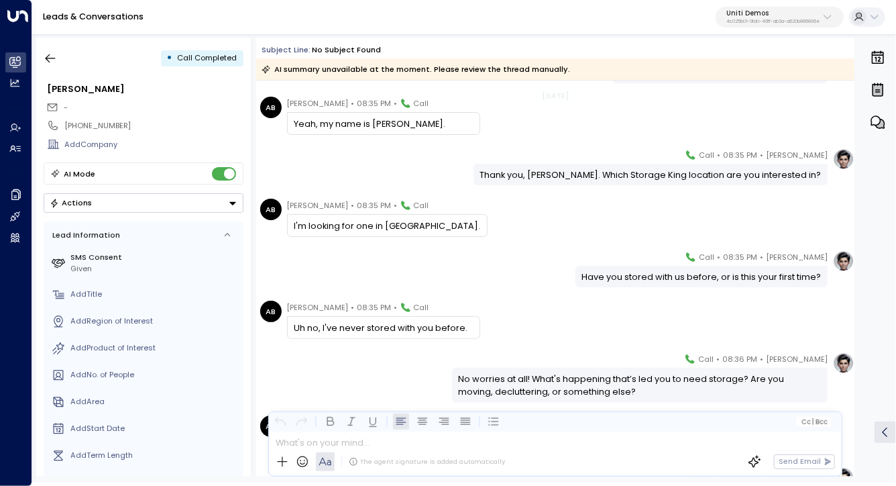
scroll to position [186, 0]
click at [503, 229] on div "AB [PERSON_NAME] • 08:35 PM • Call I'm looking for one in [GEOGRAPHIC_DATA]." at bounding box center [557, 218] width 594 height 38
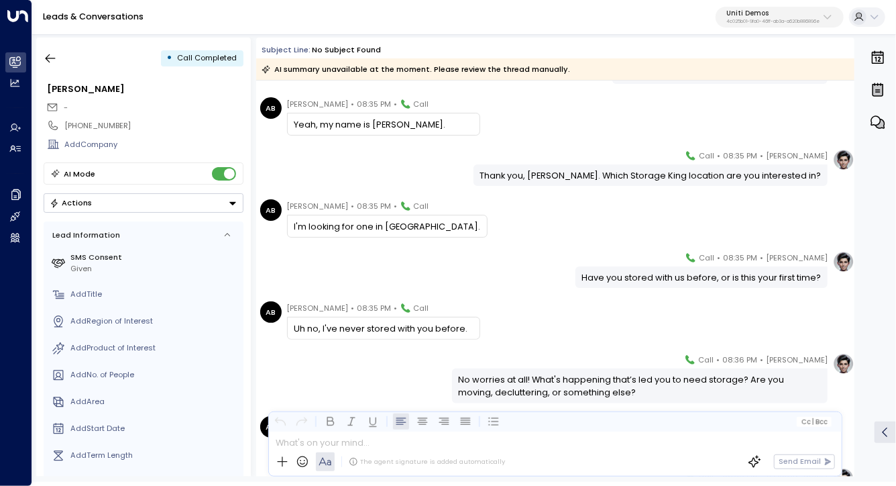
scroll to position [235, 0]
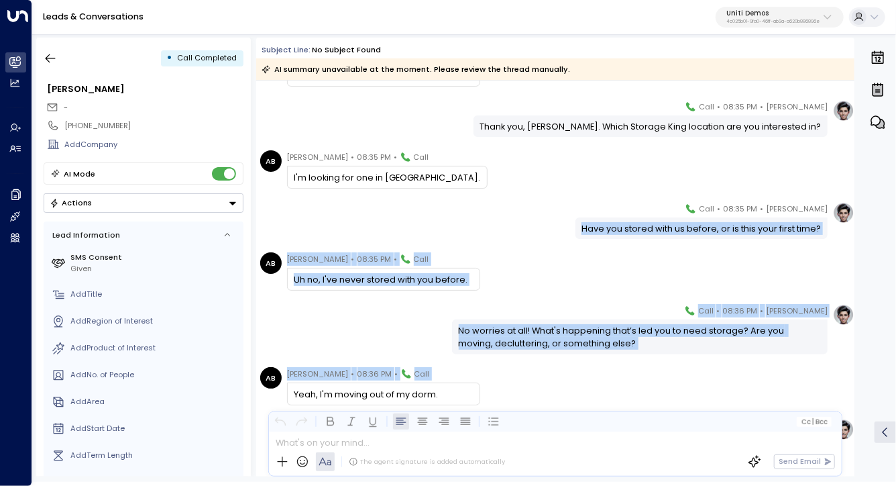
drag, startPoint x: 503, startPoint y: 229, endPoint x: 500, endPoint y: 451, distance: 222.0
click at [500, 451] on div "Subject Line: No subject found AI summary unavailable at the moment. Please rev…" at bounding box center [555, 257] width 598 height 439
click at [527, 393] on div "AB [PERSON_NAME] • 08:36 PM • Call Yeah, I'm moving out of my dorm." at bounding box center [557, 386] width 594 height 38
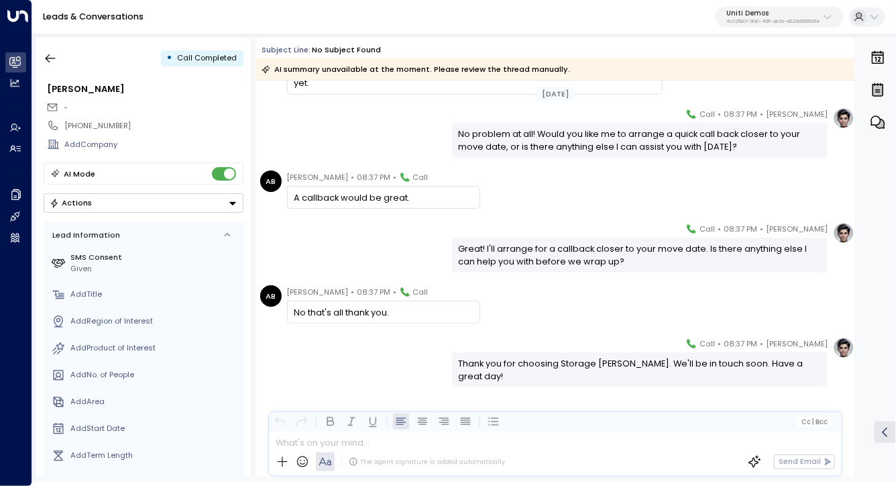
scroll to position [1036, 0]
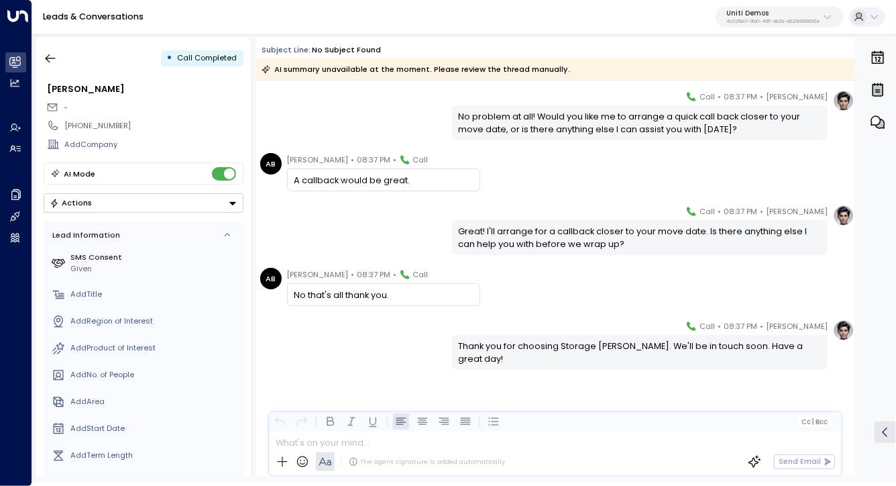
click at [606, 242] on div "Great! I'll arrange for a callback closer to your move date. Is there anything …" at bounding box center [640, 237] width 363 height 25
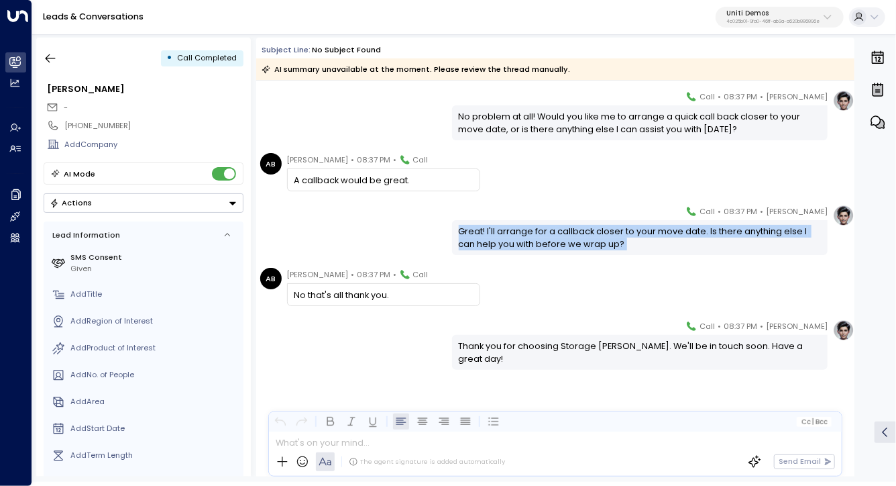
click at [606, 242] on div "Great! I'll arrange for a callback closer to your move date. Is there anything …" at bounding box center [640, 237] width 363 height 25
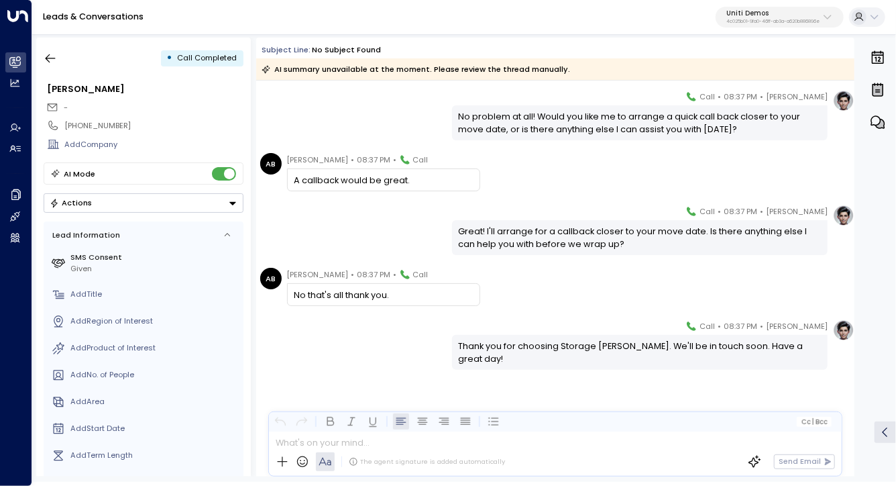
click at [574, 339] on div "Thank you for choosing Storage [PERSON_NAME]. We'll be in touch soon. Have a gr…" at bounding box center [640, 351] width 363 height 25
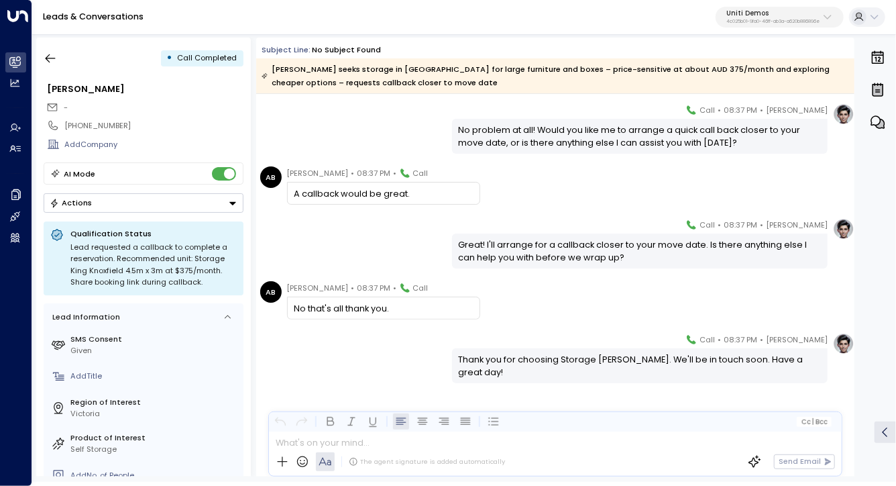
scroll to position [1049, 0]
